Goal: Information Seeking & Learning: Find specific fact

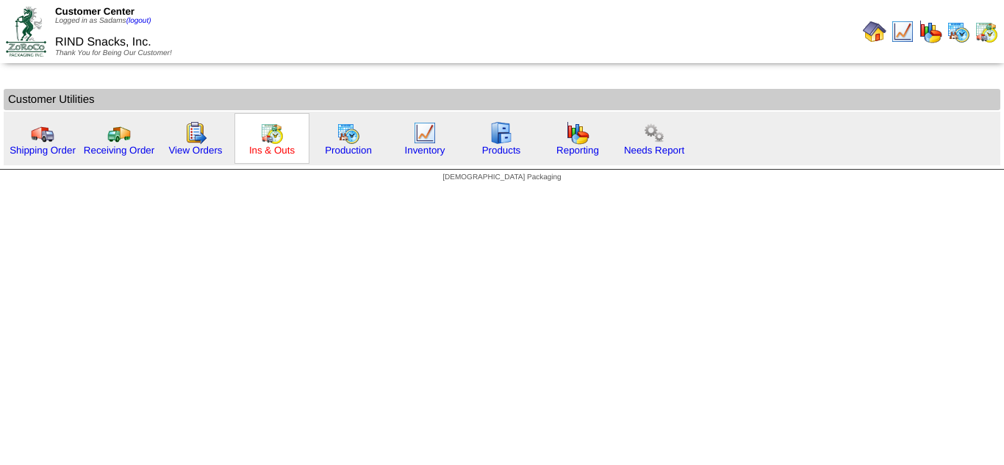
click at [273, 152] on link "Ins & Outs" at bounding box center [272, 150] width 46 height 11
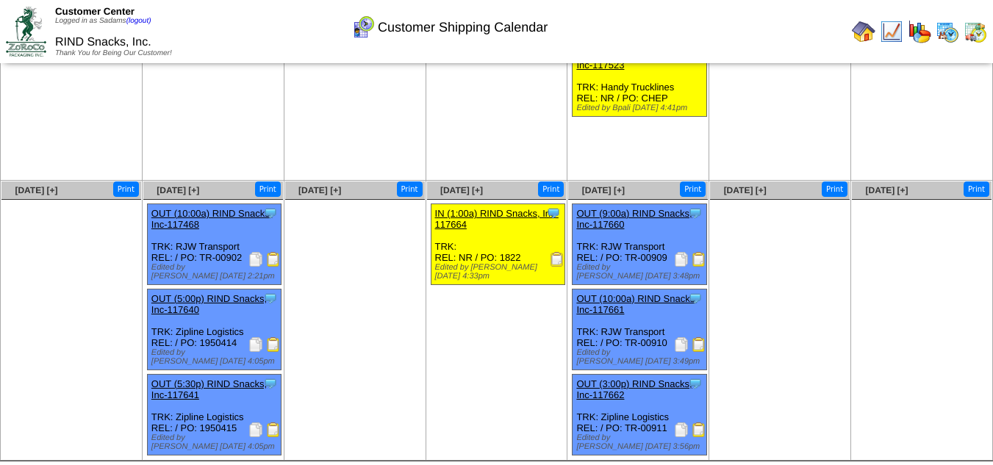
scroll to position [182, 0]
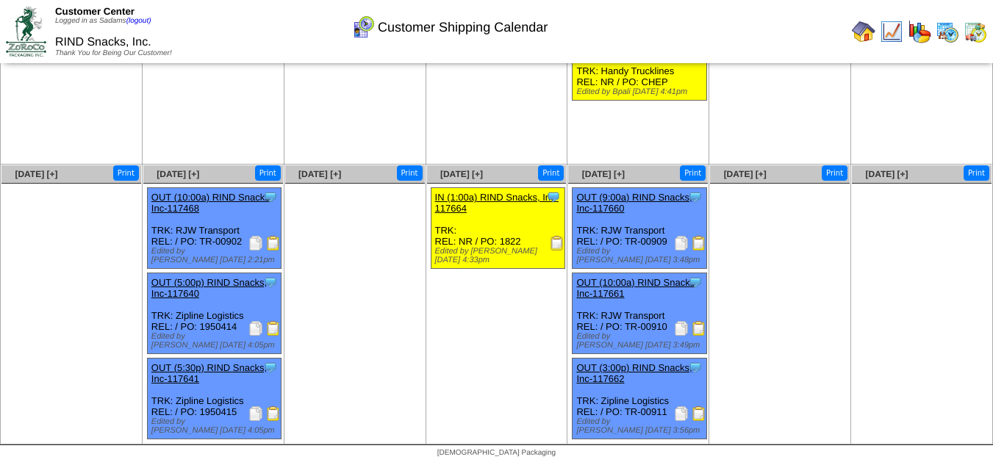
click at [705, 418] on img at bounding box center [699, 413] width 15 height 15
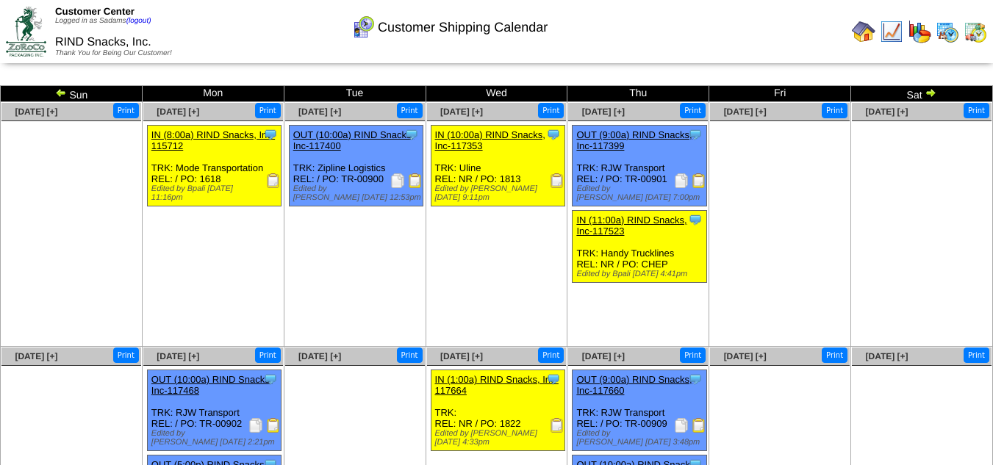
click at [866, 35] on img at bounding box center [864, 32] width 24 height 24
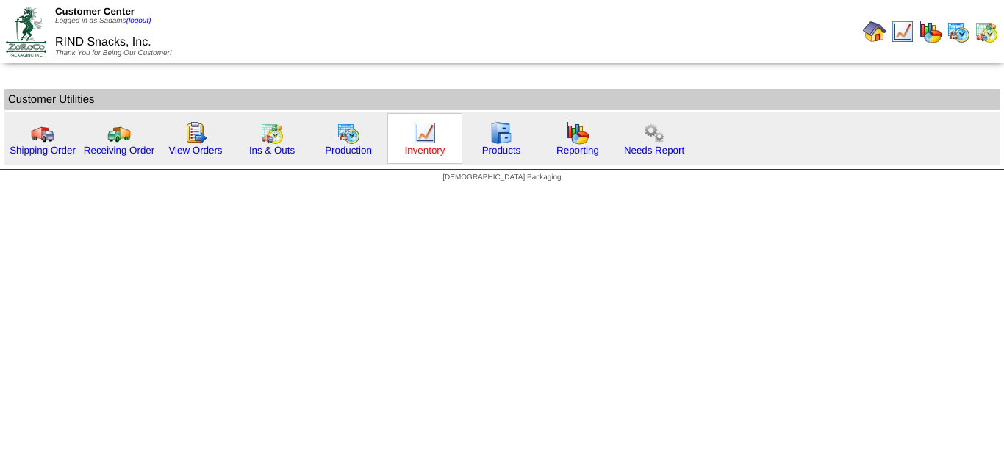
click at [423, 155] on link "Inventory" at bounding box center [425, 150] width 40 height 11
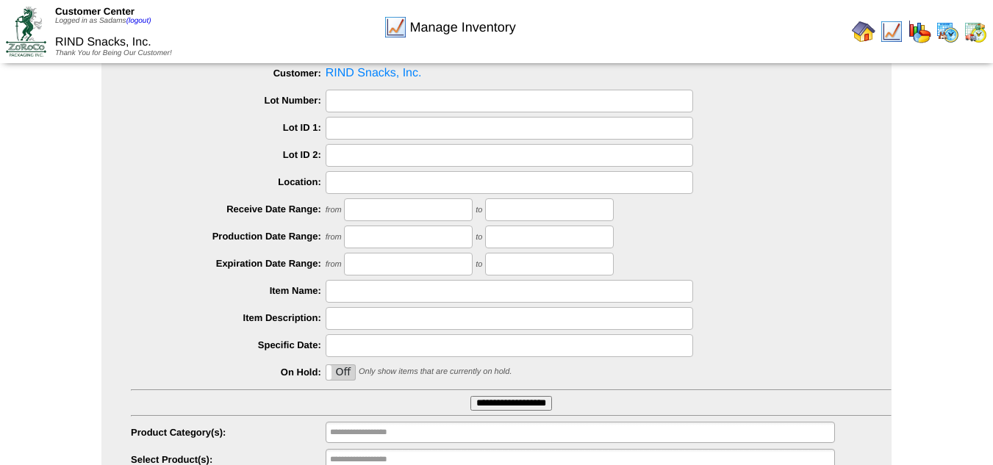
scroll to position [118, 0]
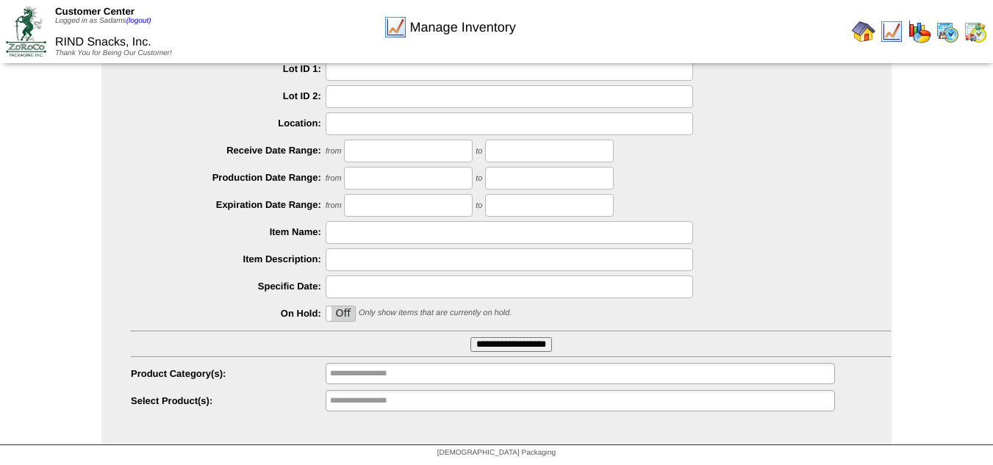
click at [536, 343] on input "**********" at bounding box center [511, 344] width 82 height 15
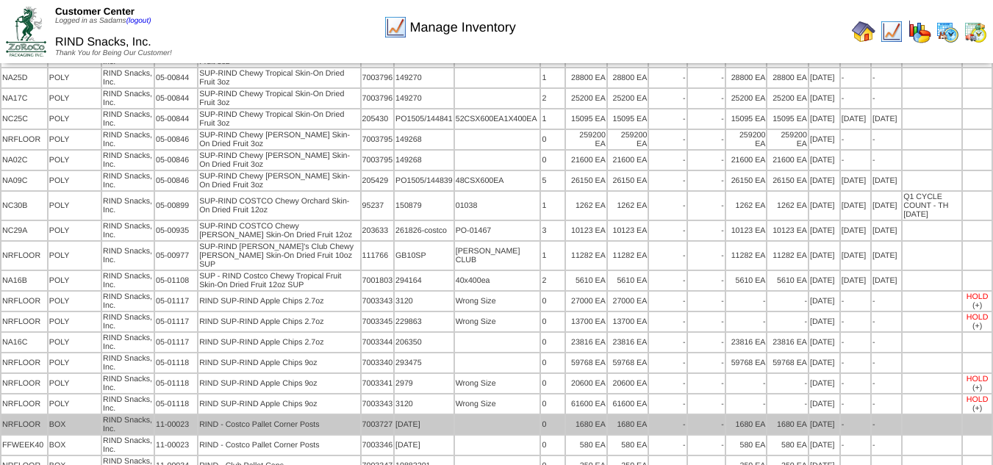
scroll to position [2720, 0]
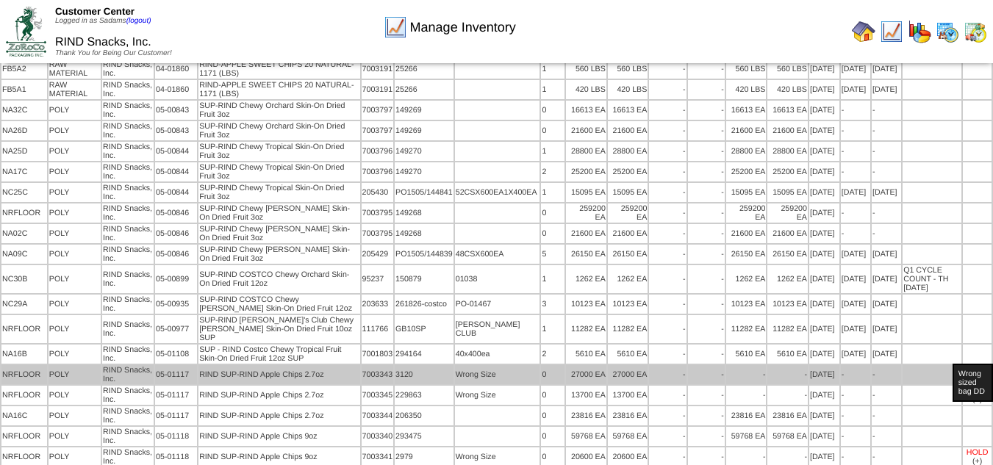
click at [980, 376] on div "Wrong sized bag DD" at bounding box center [973, 383] width 40 height 38
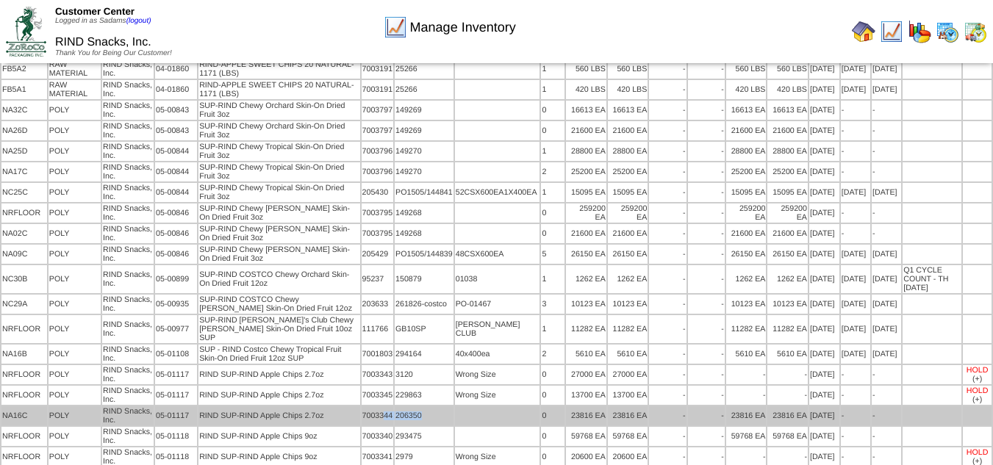
drag, startPoint x: 418, startPoint y: 417, endPoint x: 364, endPoint y: 418, distance: 53.7
click at [366, 420] on tr "NA16C POLY RIND Snacks, Inc. 05-01117 RIND SUP-RIND Apple Chips 2.7oz 7003344 2…" at bounding box center [496, 415] width 990 height 19
click at [409, 413] on td "206350" at bounding box center [424, 415] width 59 height 19
drag, startPoint x: 400, startPoint y: 424, endPoint x: 380, endPoint y: 422, distance: 20.0
click at [395, 422] on td "206350" at bounding box center [424, 415] width 59 height 19
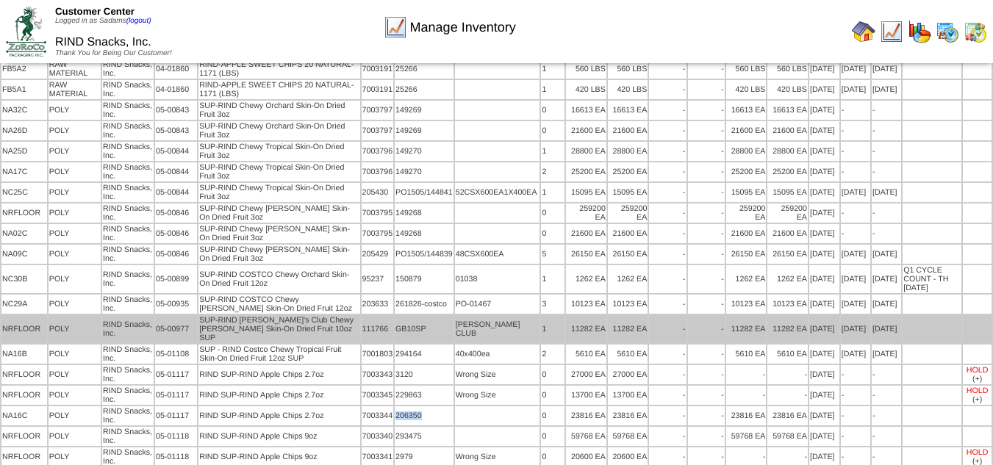
copy td "206350"
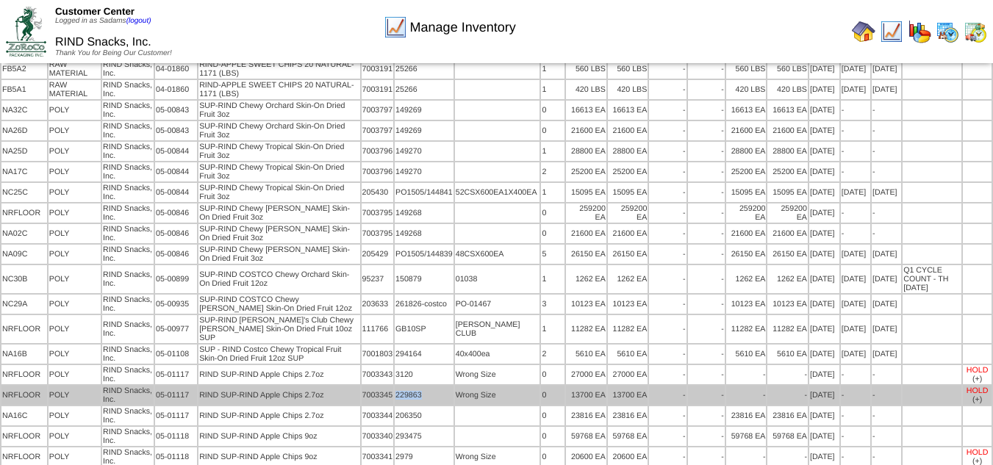
drag, startPoint x: 416, startPoint y: 396, endPoint x: 377, endPoint y: 398, distance: 39.0
click at [377, 398] on tr "NRFLOOR POLY RIND Snacks, Inc. 05-01117 RIND SUP-RIND Apple Chips 2.7oz 7003345…" at bounding box center [496, 395] width 990 height 19
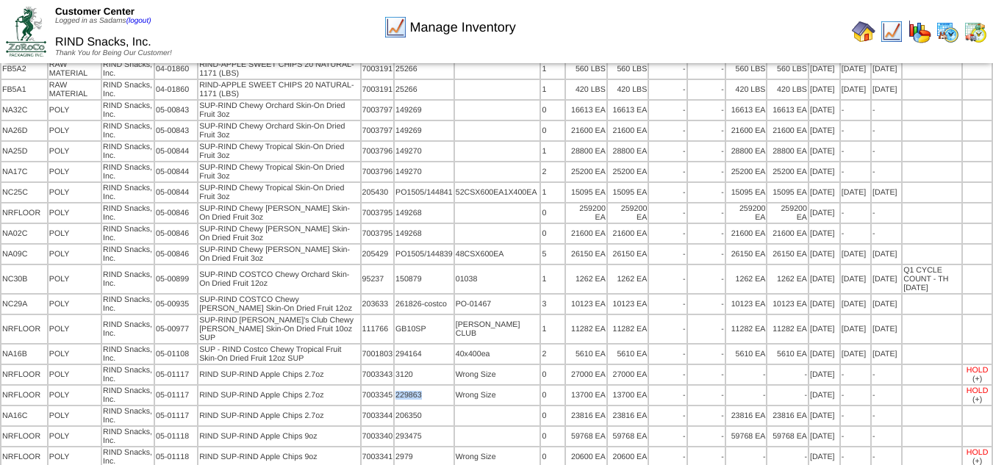
copy tr "229863"
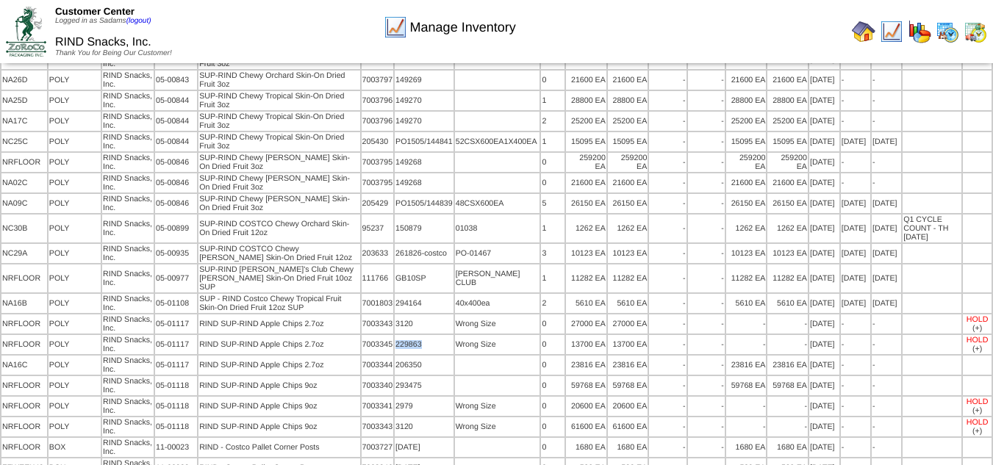
scroll to position [2793, 0]
